Goal: Task Accomplishment & Management: Complete application form

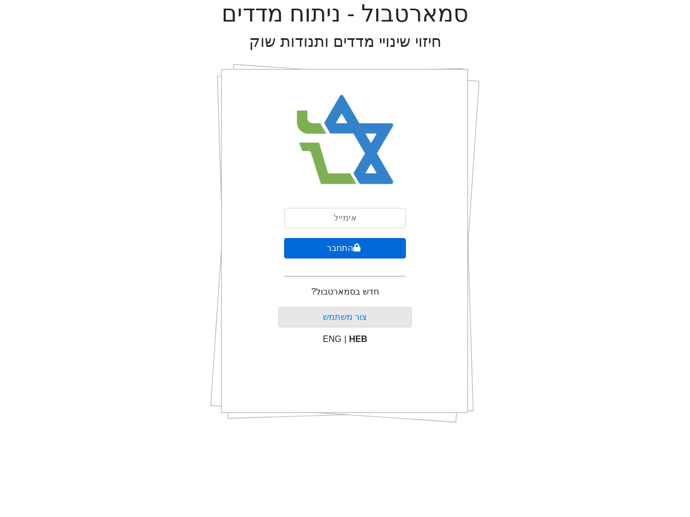
click at [345, 248] on button "התחבר" at bounding box center [345, 248] width 122 height 20
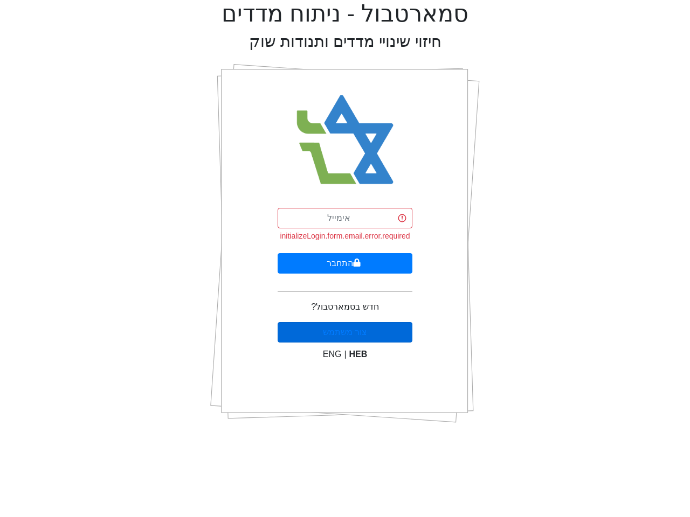
click at [332, 339] on button "צור משתמש" at bounding box center [344, 332] width 135 height 20
click at [358, 339] on button "צור משתמש" at bounding box center [344, 332] width 135 height 20
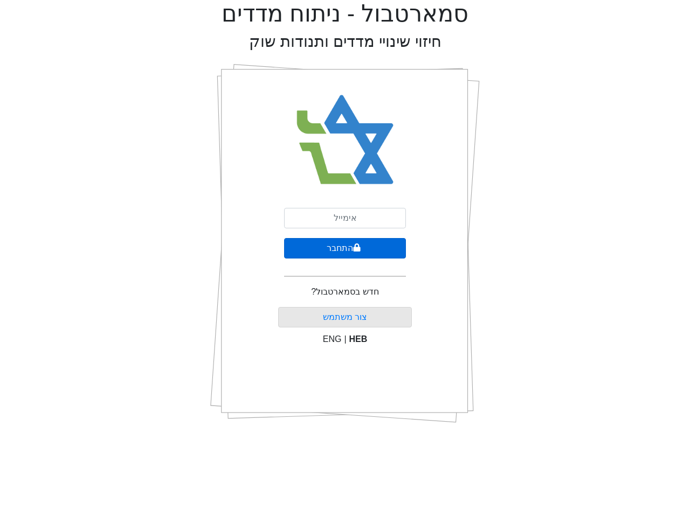
click at [345, 248] on button "התחבר" at bounding box center [345, 248] width 122 height 20
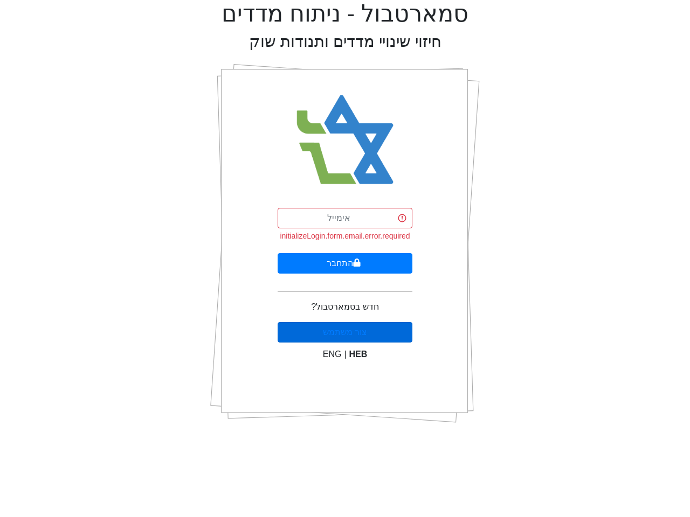
click at [332, 339] on button "צור משתמש" at bounding box center [344, 332] width 135 height 20
click at [358, 339] on button "צור משתמש" at bounding box center [344, 332] width 135 height 20
